Goal: Transaction & Acquisition: Subscribe to service/newsletter

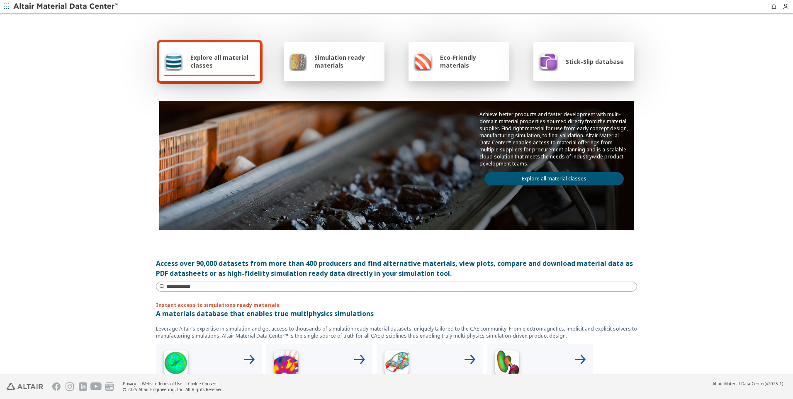
click at [607, 70] on div "Stick-Slip database" at bounding box center [580, 61] width 85 height 20
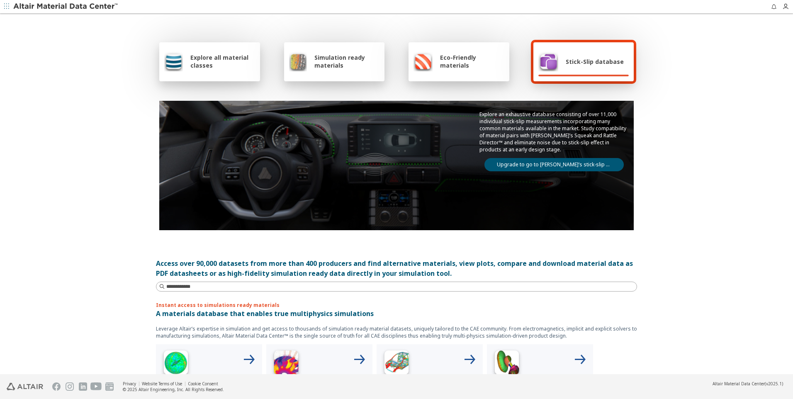
click at [550, 167] on link "Upgrade to go to Altair’s stick-slip database" at bounding box center [553, 164] width 139 height 13
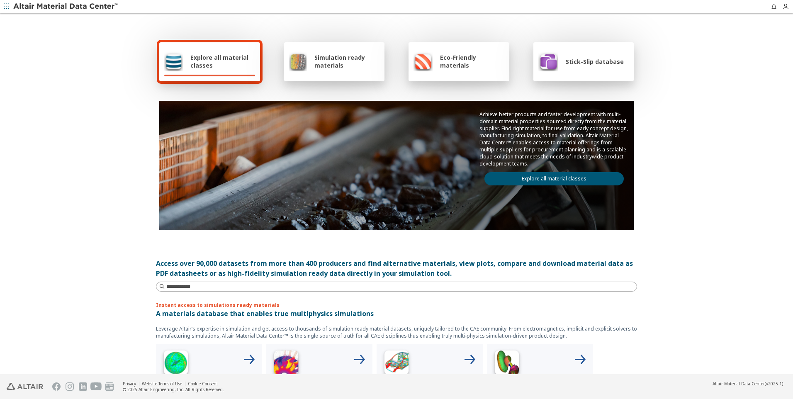
click at [318, 64] on span "Simulation ready materials" at bounding box center [346, 61] width 65 height 16
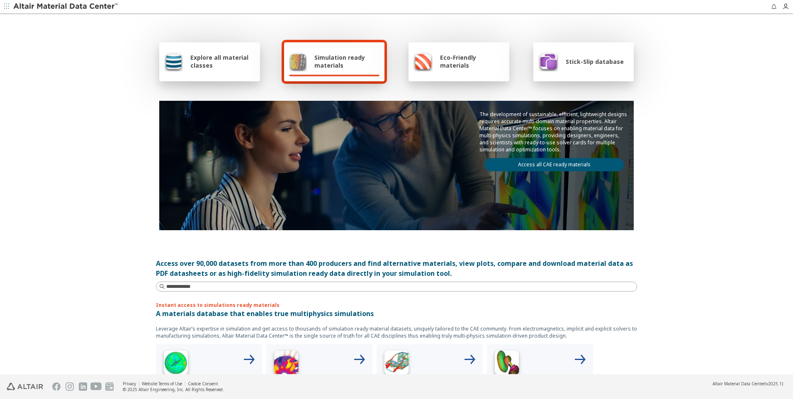
click at [564, 168] on link "Access all CAE ready materials" at bounding box center [553, 164] width 139 height 13
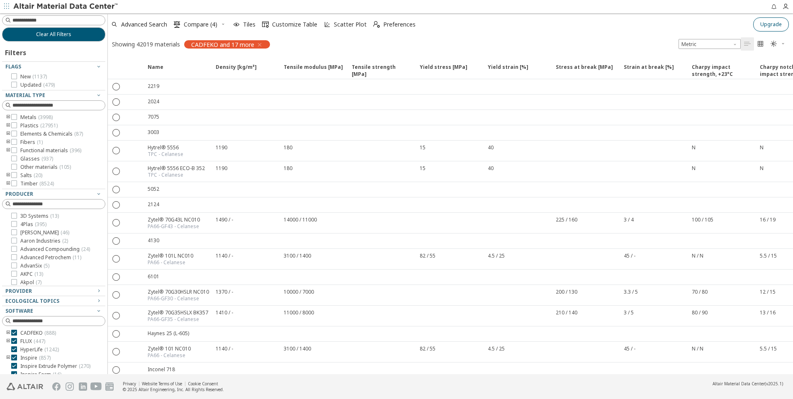
click at [772, 21] on span "Upgrade" at bounding box center [771, 24] width 22 height 7
